Goal: Task Accomplishment & Management: Use online tool/utility

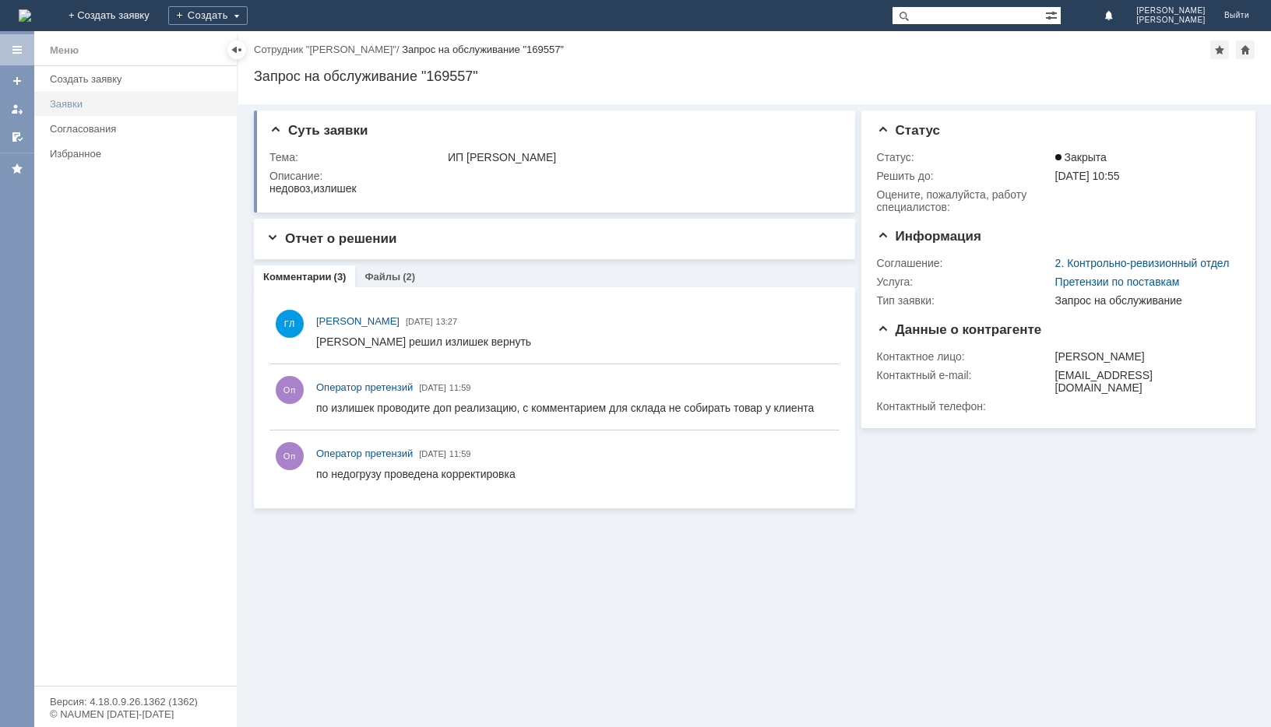
click at [71, 97] on link "Заявки" at bounding box center [139, 104] width 190 height 24
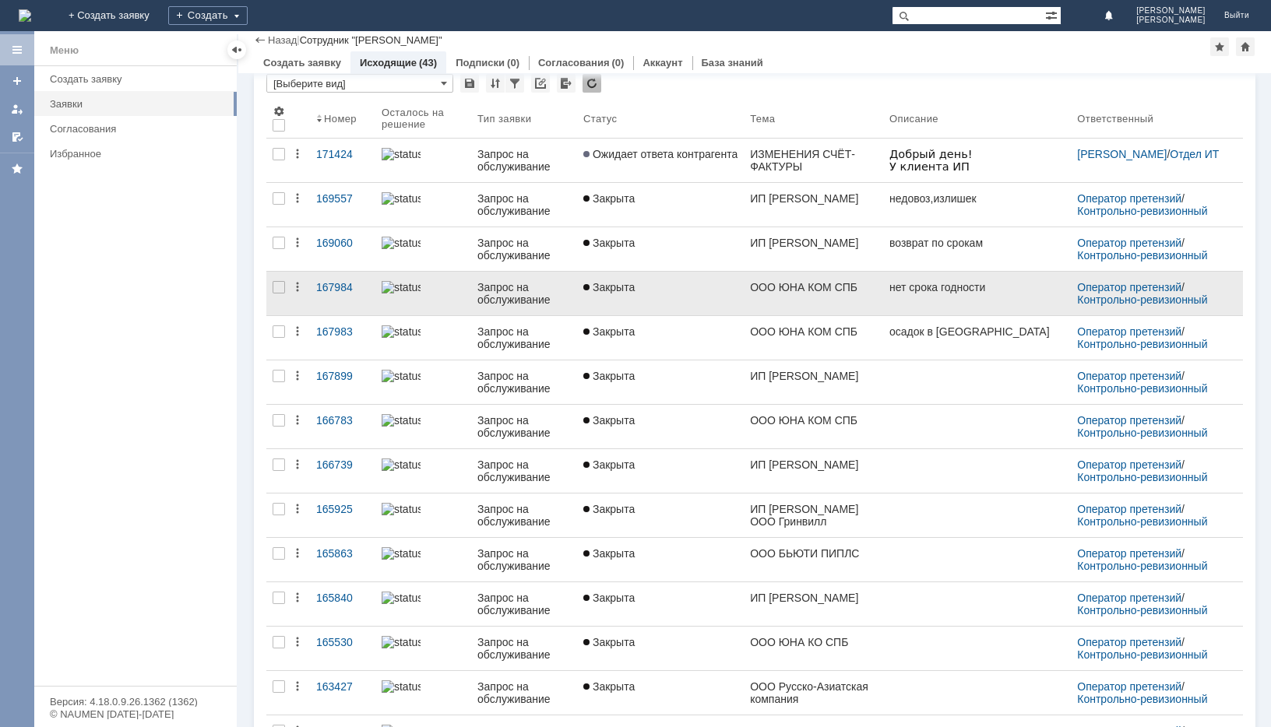
scroll to position [78, 0]
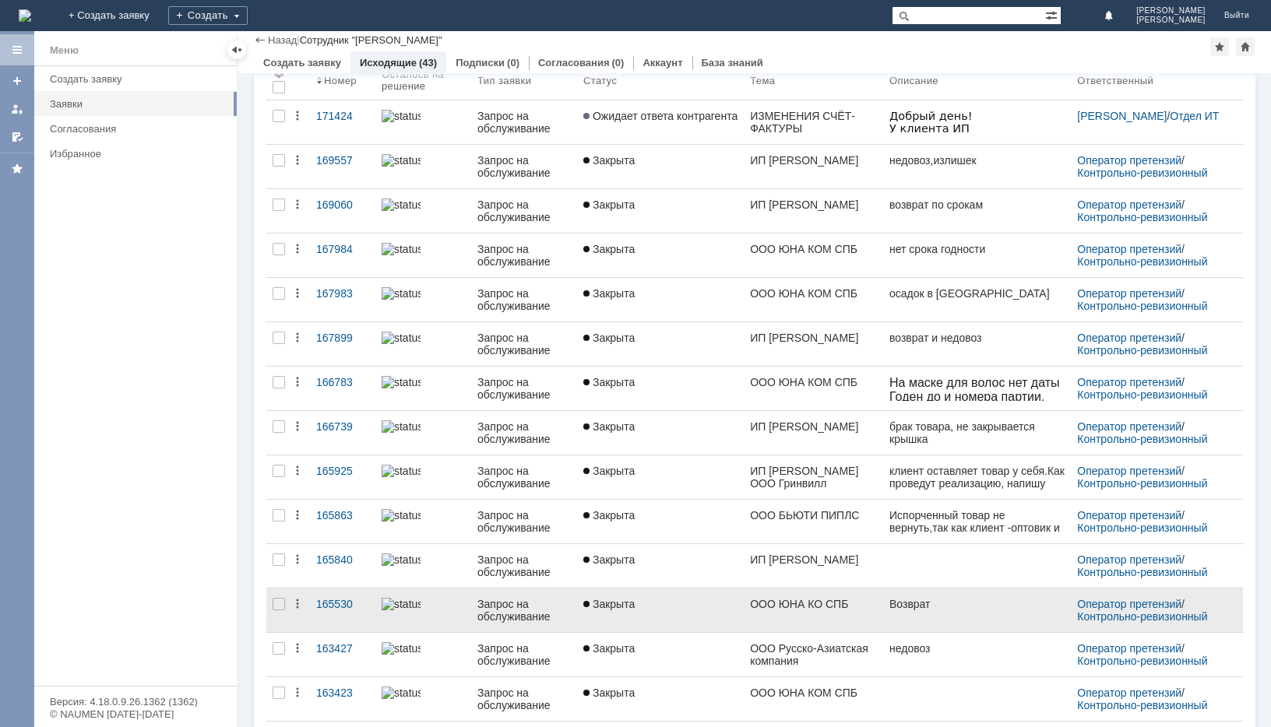
click at [522, 599] on div "Запрос на обслуживание" at bounding box center [523, 610] width 93 height 25
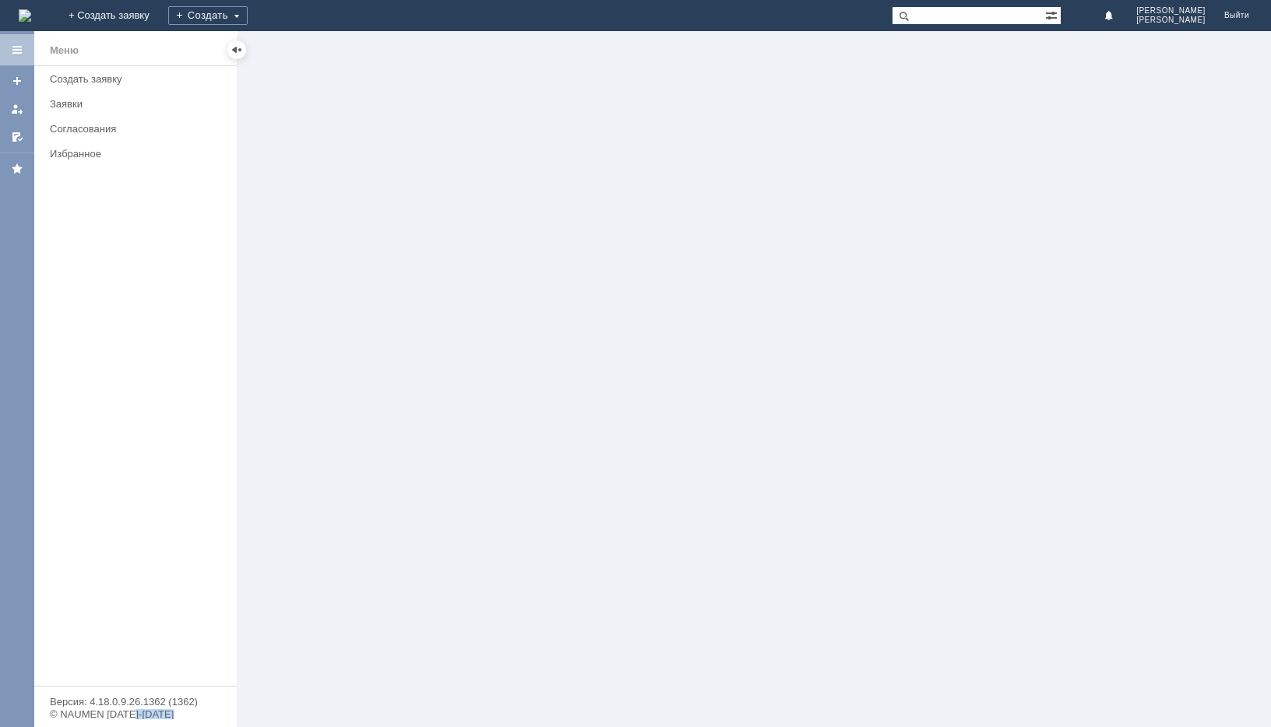
click at [522, 599] on div at bounding box center [754, 379] width 1032 height 696
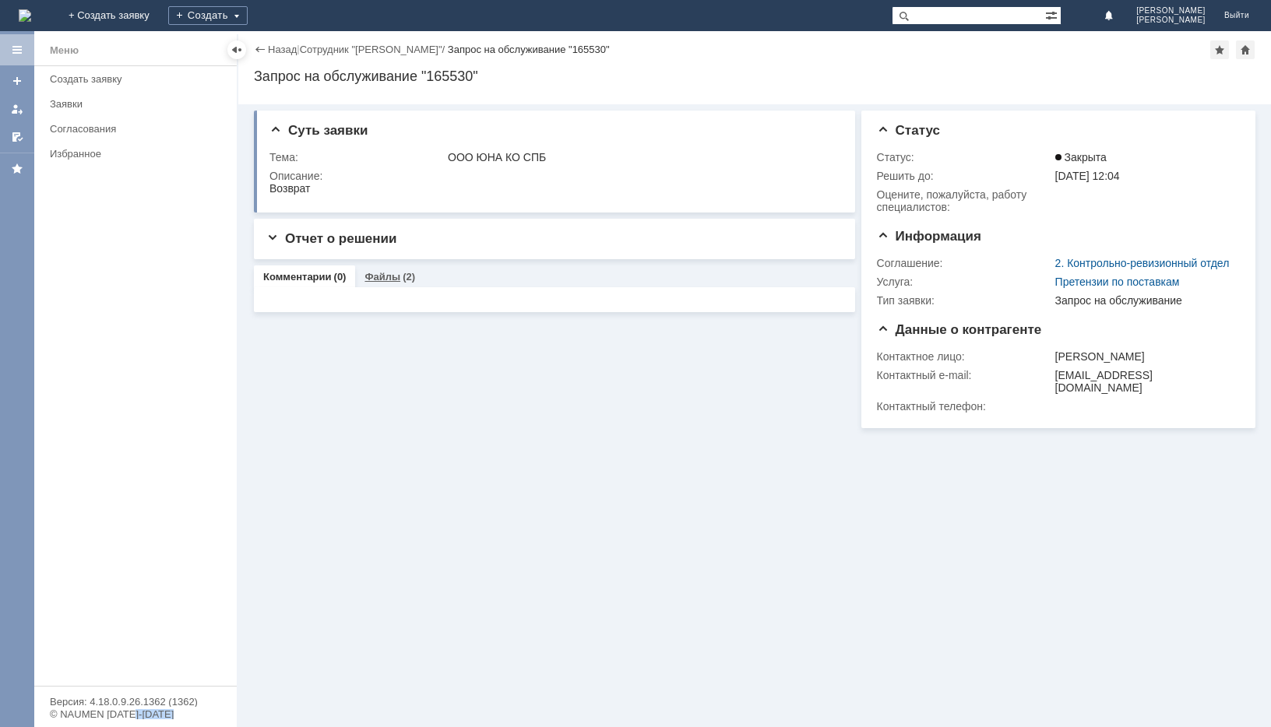
click at [364, 280] on link "Файлы" at bounding box center [382, 277] width 36 height 12
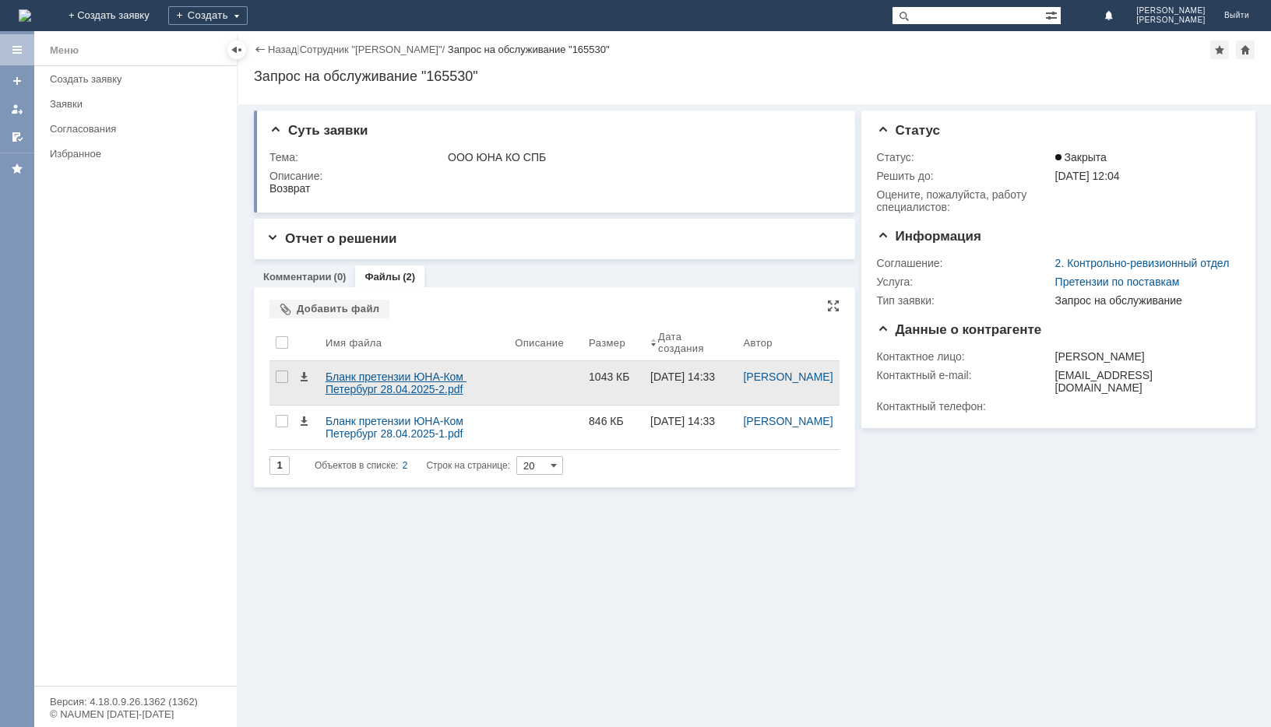
click at [432, 391] on div "Бланк претензии ЮНА-Ком Петербург 28.04.2025-2.pdf" at bounding box center [413, 383] width 177 height 25
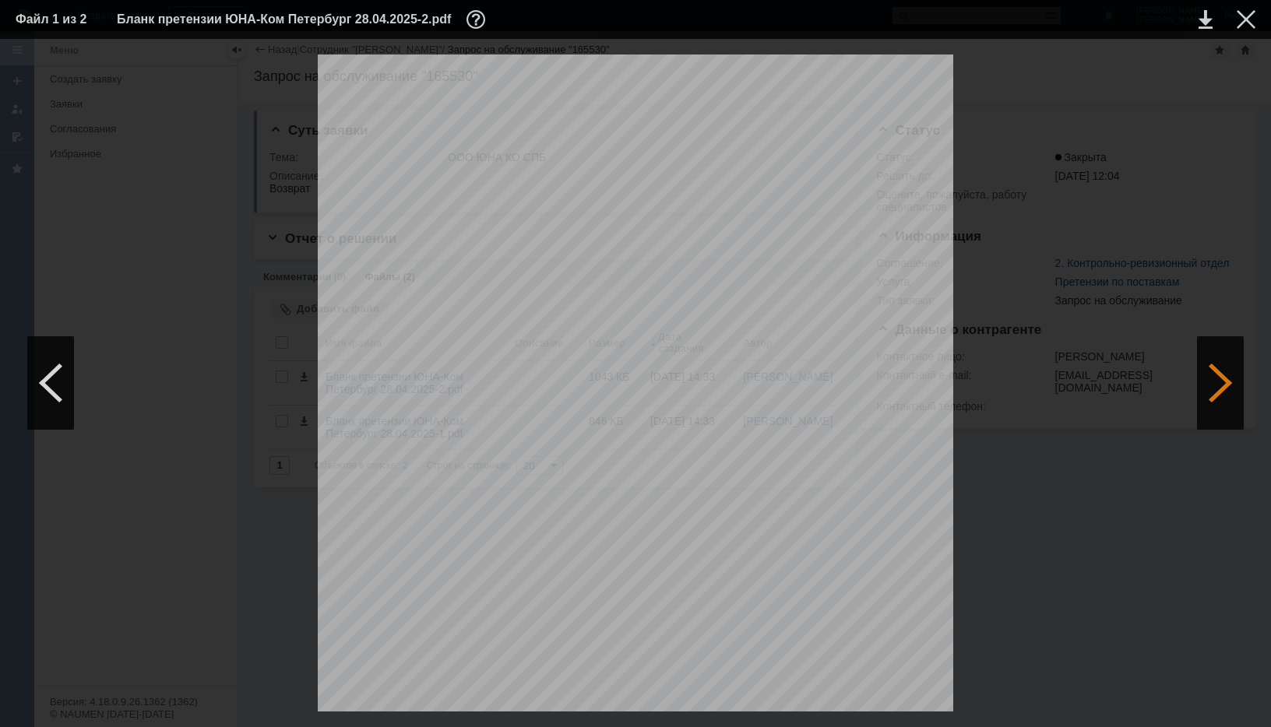
click at [1224, 382] on div at bounding box center [1220, 382] width 47 height 93
click at [46, 384] on div at bounding box center [50, 382] width 47 height 93
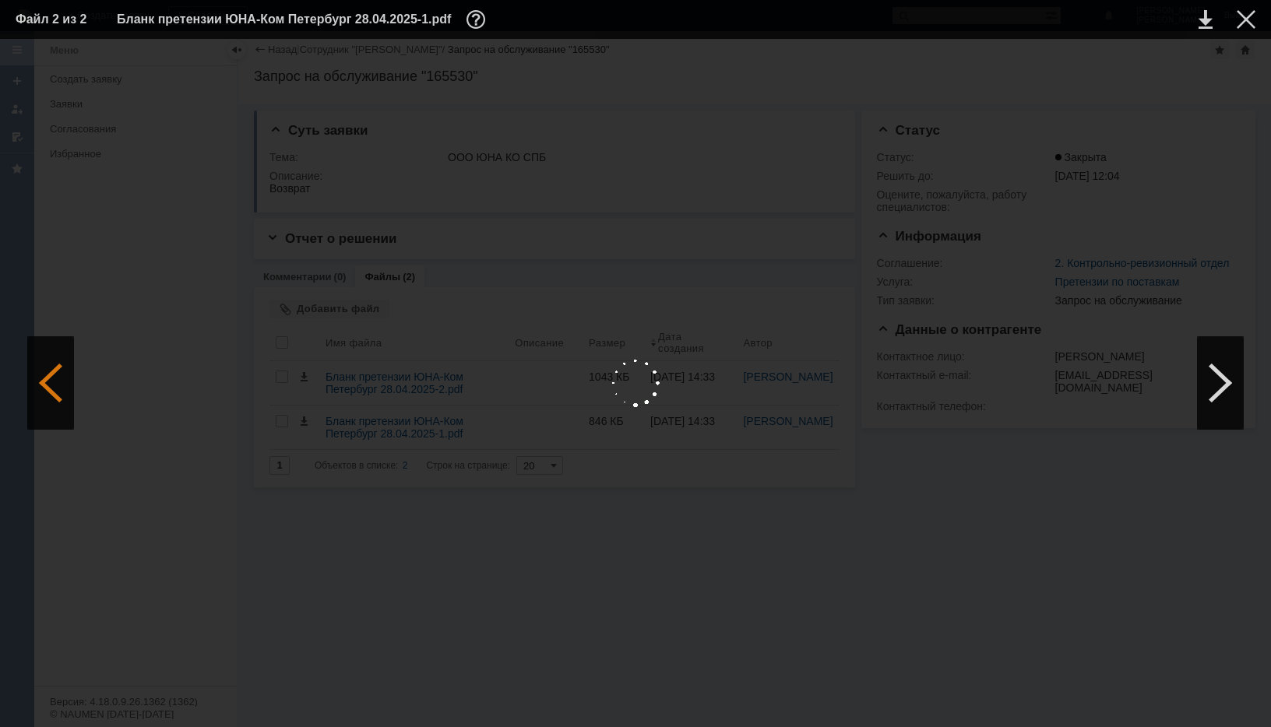
scroll to position [0, 0]
